Goal: Transaction & Acquisition: Purchase product/service

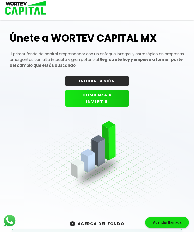
click at [113, 81] on button "INICIAR SESIÓN" at bounding box center [96, 81] width 63 height 10
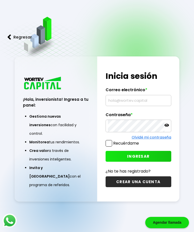
click at [129, 106] on input "text" at bounding box center [138, 100] width 61 height 11
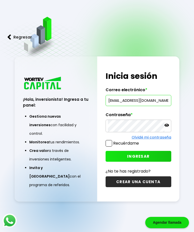
type input "[EMAIL_ADDRESS][DOMAIN_NAME]"
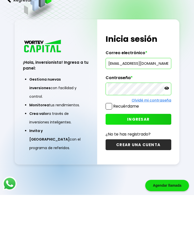
click at [151, 151] on button "INGRESAR" at bounding box center [138, 156] width 66 height 11
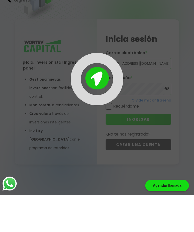
scroll to position [25, 0]
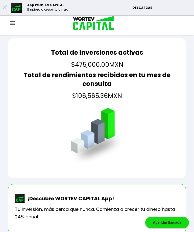
click at [16, 22] on div at bounding box center [12, 23] width 25 height 6
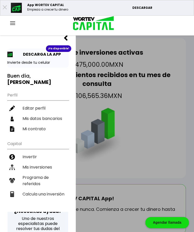
click at [31, 152] on li "Invertir" at bounding box center [37, 157] width 61 height 10
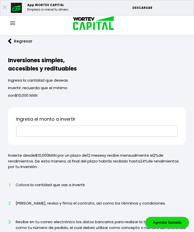
click at [86, 127] on input "text" at bounding box center [96, 131] width 157 height 11
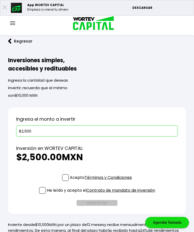
type input "$25,000"
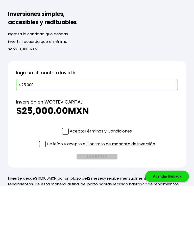
click at [64, 174] on span at bounding box center [65, 177] width 7 height 7
click at [102, 181] on input "Acepto Términos y Condiciones" at bounding box center [102, 181] width 0 height 0
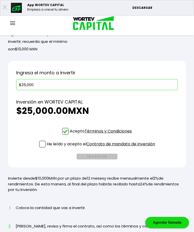
click at [42, 147] on span at bounding box center [42, 144] width 7 height 7
click at [102, 148] on input "He leído y acepto el Contrato de mandato de inversión" at bounding box center [102, 148] width 0 height 0
click at [100, 157] on button "INVERTIR" at bounding box center [96, 157] width 41 height 6
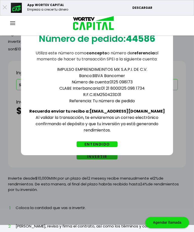
click at [102, 144] on button "ENTENDIDO" at bounding box center [96, 144] width 41 height 6
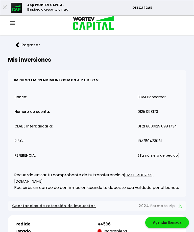
click at [15, 21] on div at bounding box center [12, 23] width 25 height 6
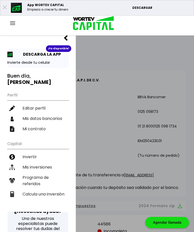
click at [11, 22] on img at bounding box center [12, 23] width 5 height 4
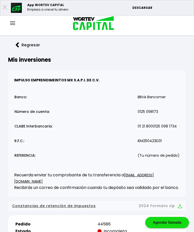
click at [10, 22] on img at bounding box center [12, 23] width 5 height 4
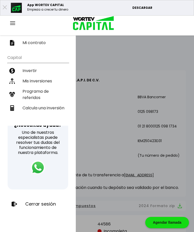
scroll to position [86, 0]
click at [42, 204] on p "Cerrar sesión" at bounding box center [40, 204] width 30 height 5
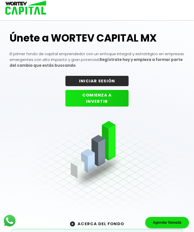
click at [115, 81] on button "INICIAR SESIÓN" at bounding box center [96, 81] width 63 height 10
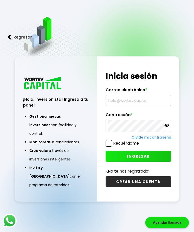
click at [138, 106] on input "text" at bounding box center [138, 100] width 61 height 11
type input "3"
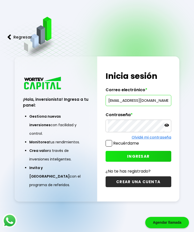
type input "[EMAIL_ADDRESS][DOMAIN_NAME]"
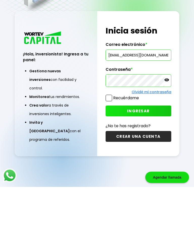
click at [145, 154] on span "INGRESAR" at bounding box center [138, 156] width 22 height 5
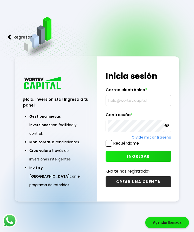
click at [14, 41] on button "Regresar" at bounding box center [19, 36] width 39 height 13
